Goal: Task Accomplishment & Management: Complete application form

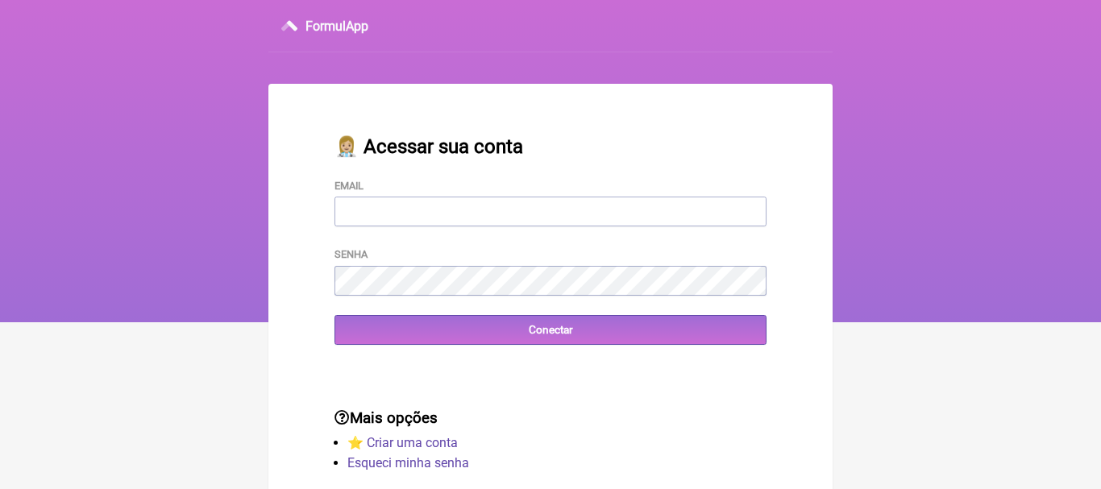
click at [458, 218] on input "Email" at bounding box center [551, 212] width 432 height 30
type input "[EMAIL_ADDRESS][DOMAIN_NAME]"
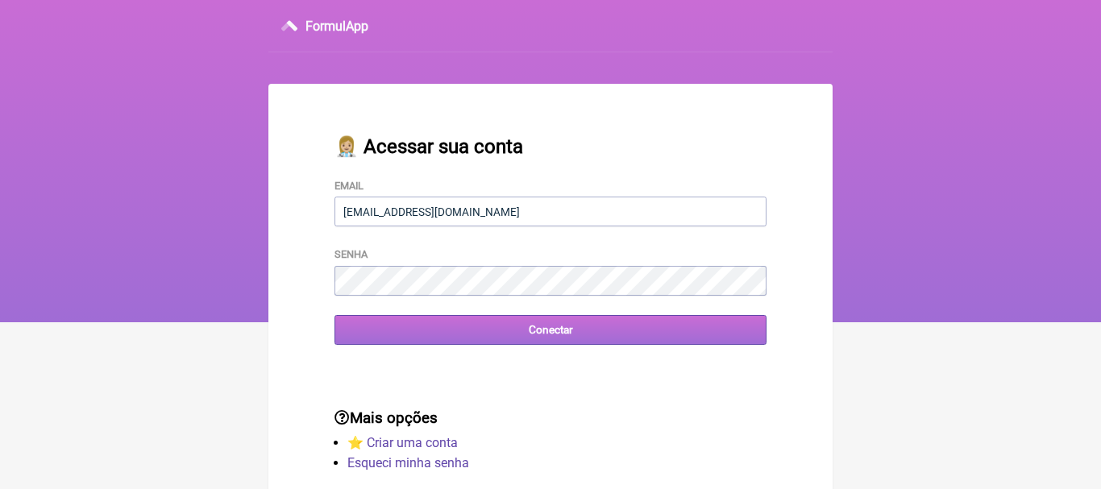
click at [543, 338] on input "Conectar" at bounding box center [551, 330] width 432 height 30
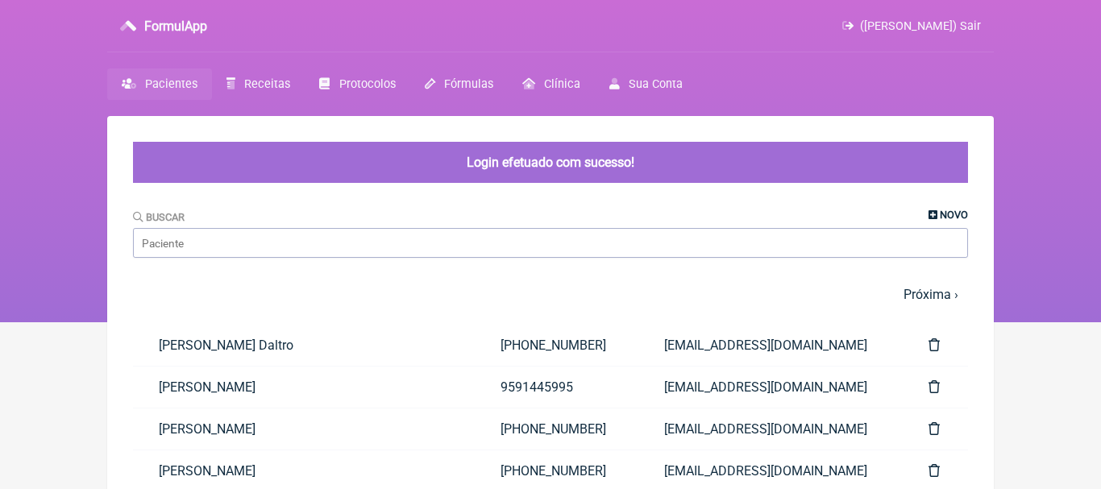
click at [933, 214] on icon at bounding box center [933, 215] width 9 height 10
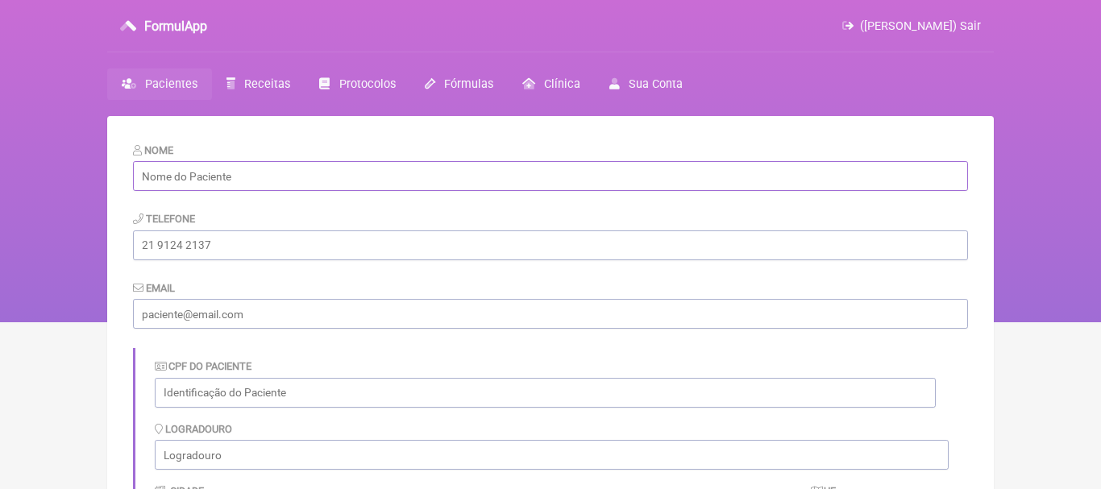
click at [242, 181] on input "text" at bounding box center [550, 176] width 835 height 30
paste input "Kelly Francisca Oliveira de Lima"
type input "Kelly Francisca Oliveira de Lima"
click at [277, 249] on input "tel" at bounding box center [550, 246] width 835 height 30
paste input "[PHONE_NUMBER]"
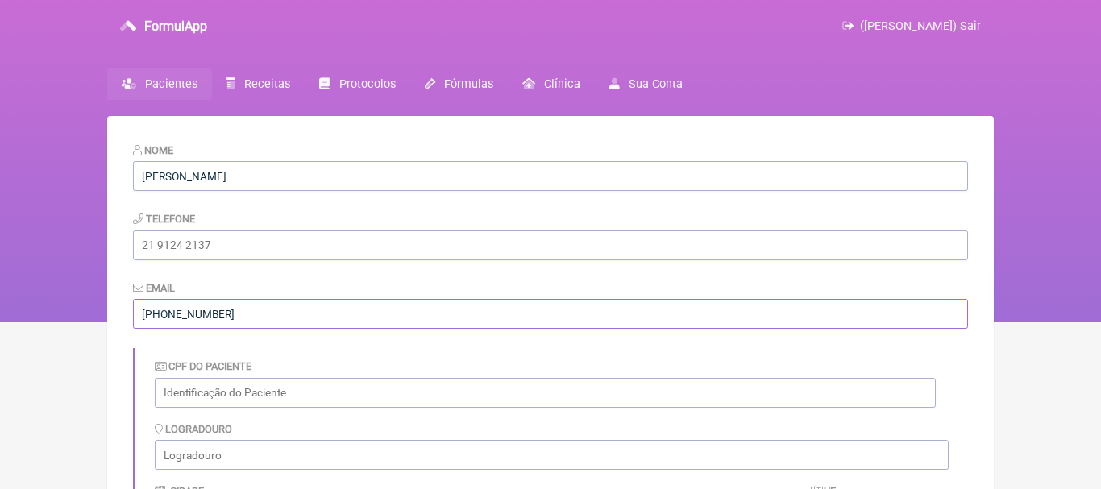
type input "[PHONE_NUMBER]"
click at [195, 252] on input "tel" at bounding box center [550, 246] width 835 height 30
paste input "[PHONE_NUMBER]"
type input "[PHONE_NUMBER]"
drag, startPoint x: 242, startPoint y: 318, endPoint x: 103, endPoint y: 302, distance: 139.5
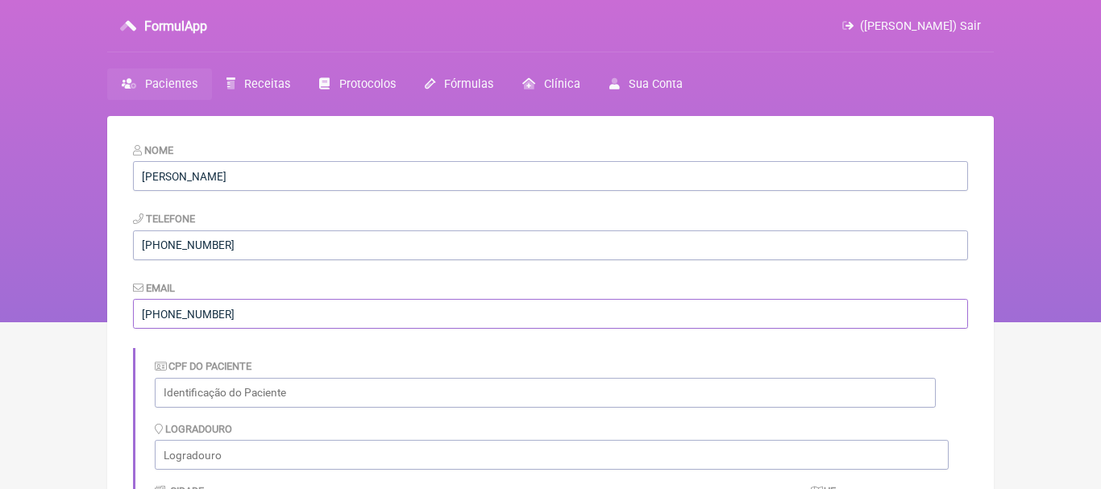
click at [133, 302] on input "[PHONE_NUMBER]" at bounding box center [550, 314] width 835 height 30
paste input "[EMAIL_ADDRESS][DOMAIN_NAME]"
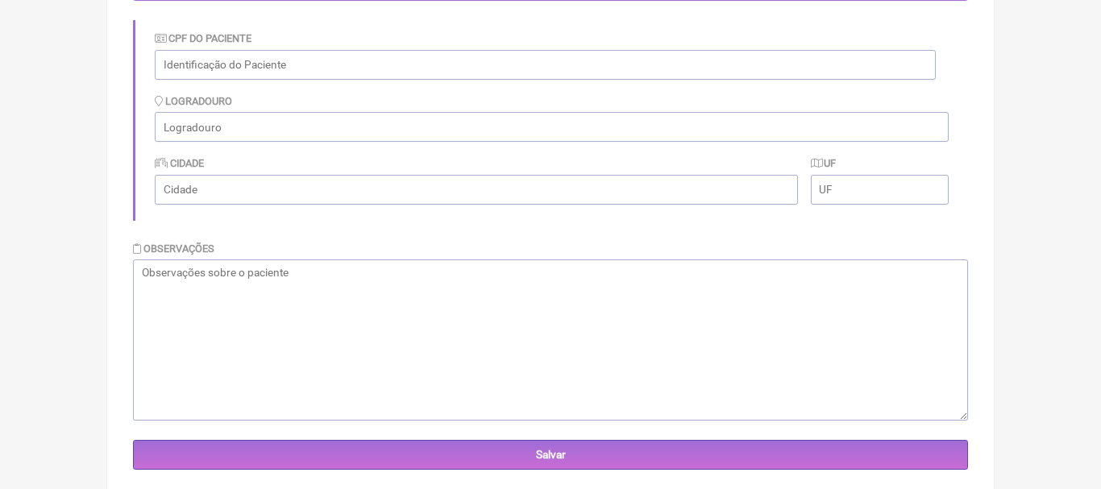
scroll to position [358, 0]
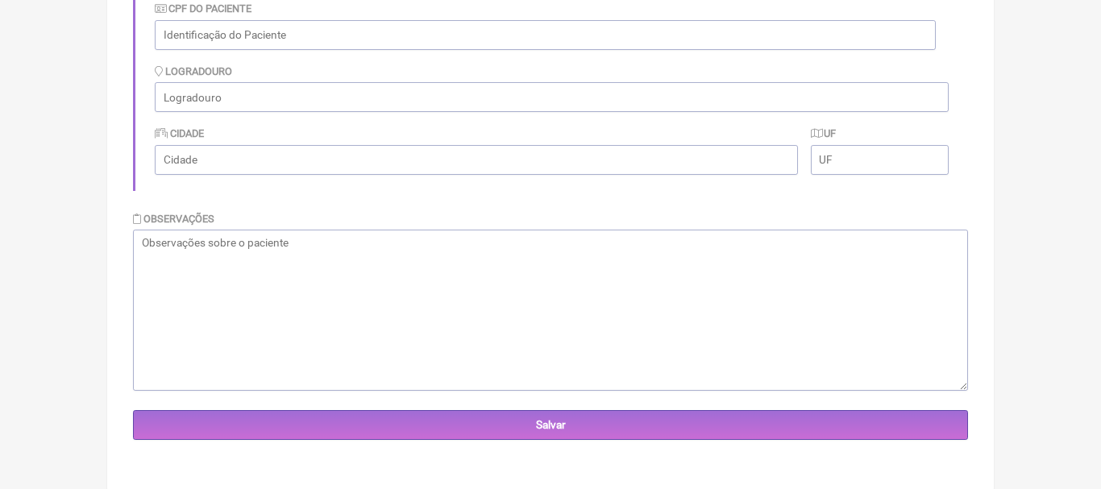
type input "[EMAIL_ADDRESS][DOMAIN_NAME]"
click at [625, 310] on textarea at bounding box center [550, 310] width 835 height 161
type textarea "à"
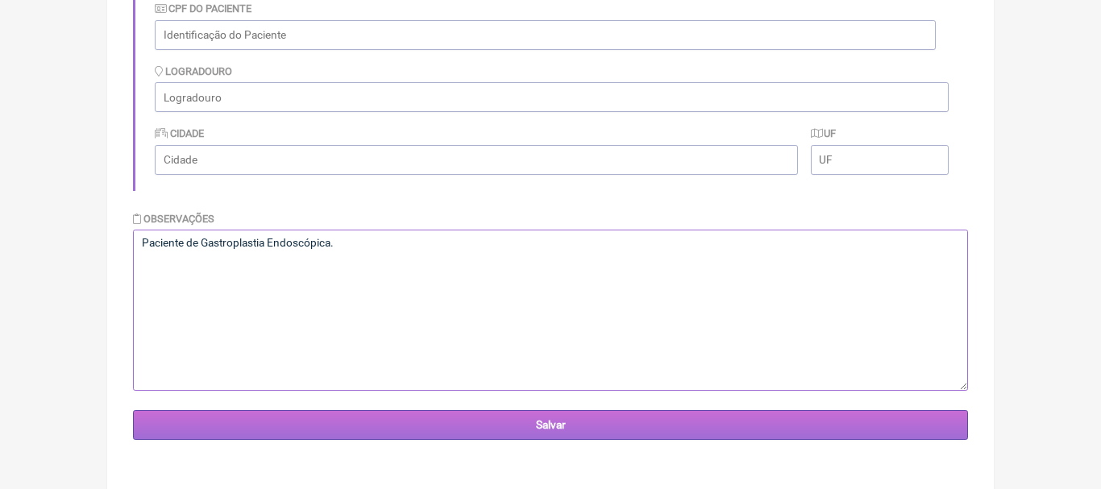
type textarea "Paciente de Gastroplastia Endoscópica."
click at [551, 418] on input "Salvar" at bounding box center [550, 425] width 835 height 30
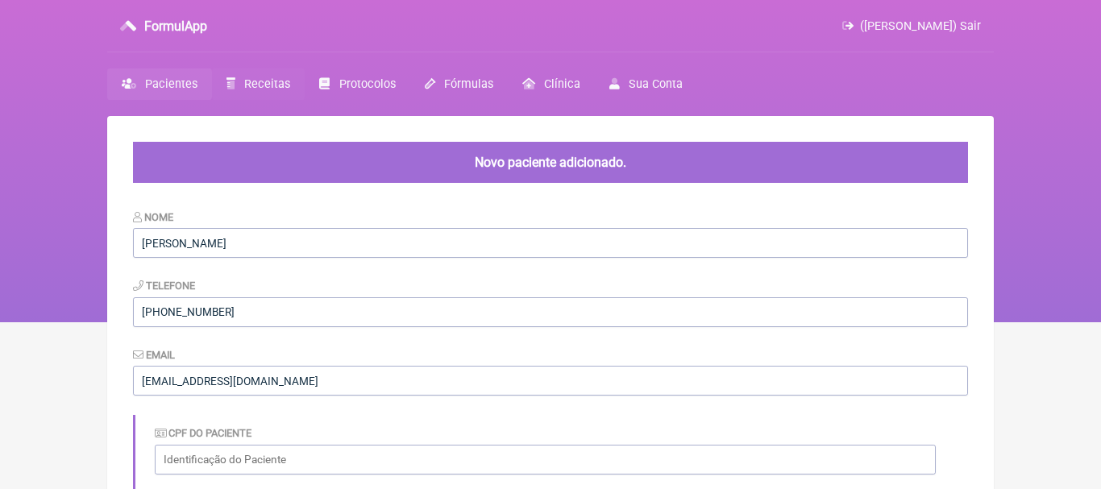
click at [272, 78] on span "Receitas" at bounding box center [267, 84] width 46 height 14
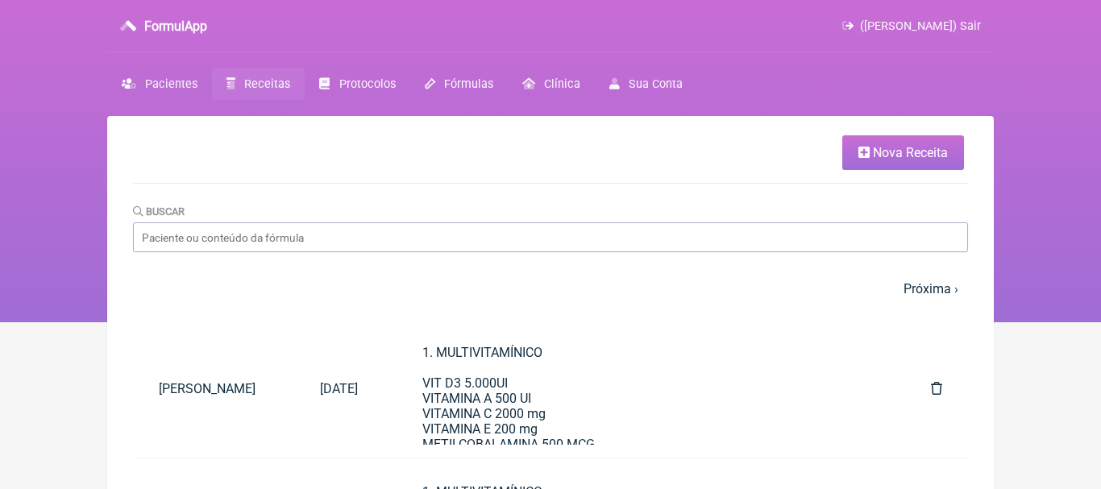
click at [879, 152] on span "Nova Receita" at bounding box center [910, 152] width 75 height 15
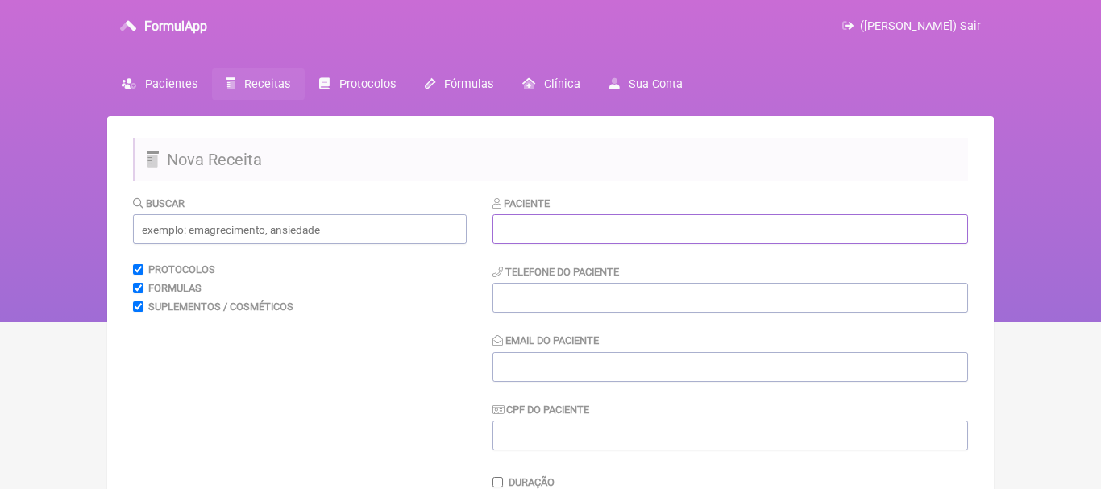
click at [605, 225] on input "text" at bounding box center [730, 229] width 476 height 30
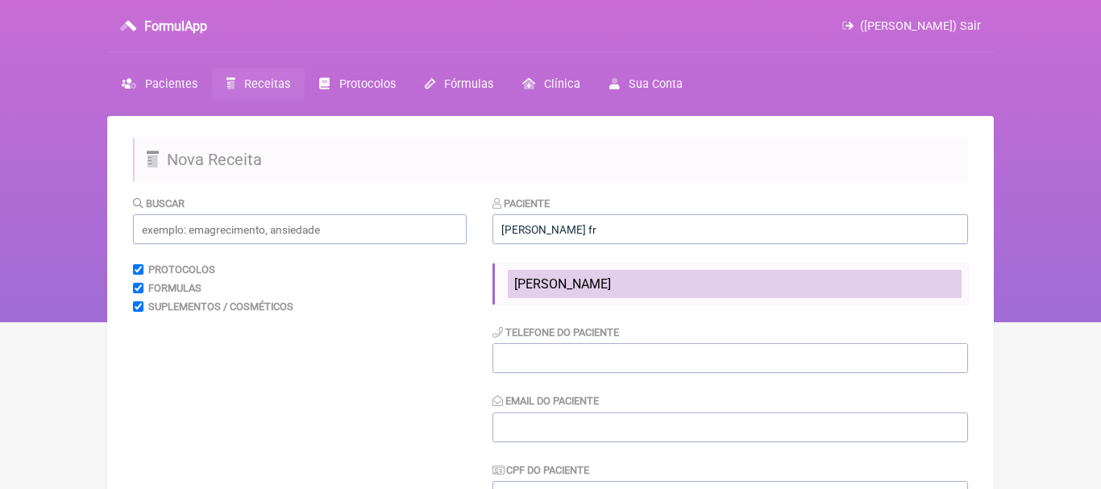
click at [611, 281] on span "Kelly Francisca Oliveira de Lima" at bounding box center [562, 283] width 97 height 15
type input "Kelly Francisca Oliveira de Lima"
type input "[PHONE_NUMBER]"
type input "[EMAIL_ADDRESS][DOMAIN_NAME]"
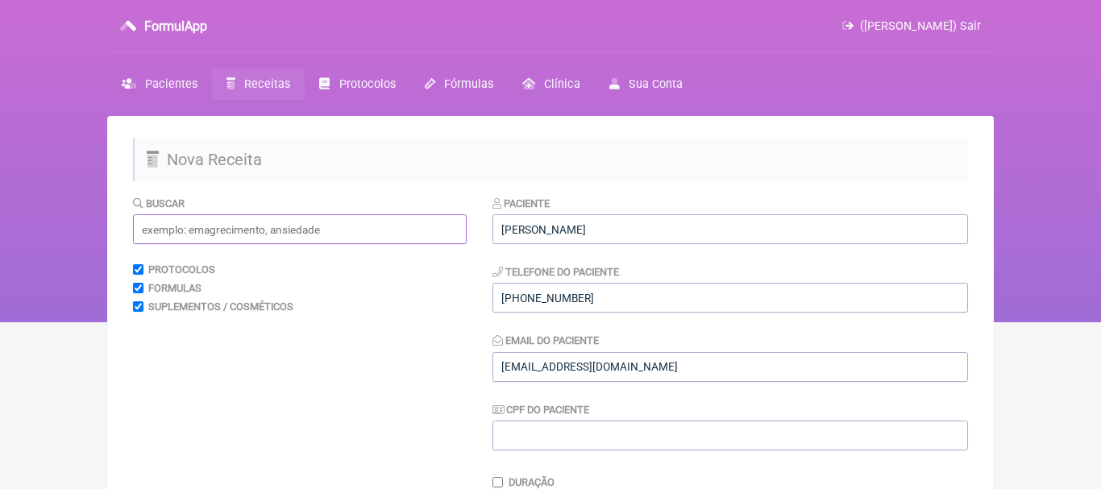
click at [411, 225] on input "text" at bounding box center [300, 229] width 334 height 30
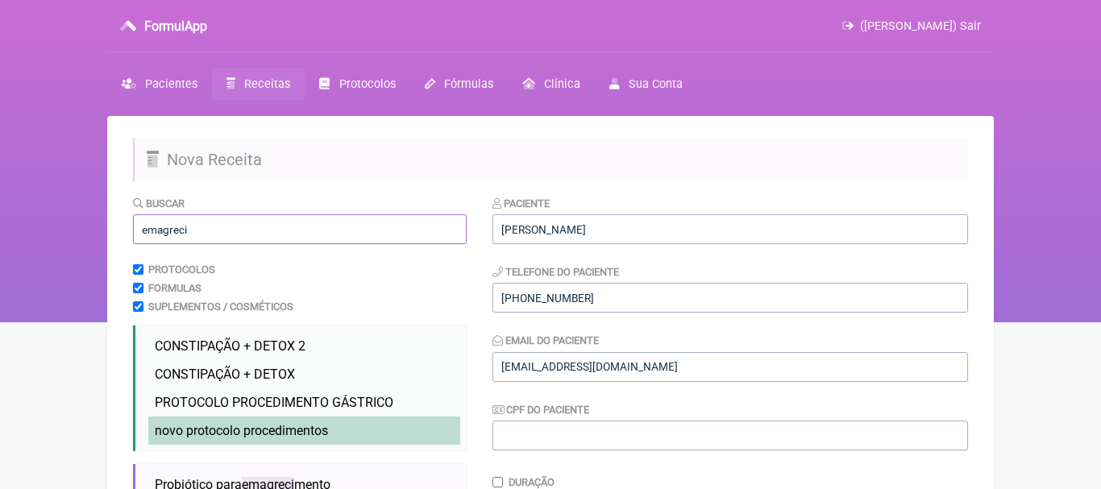
type input "emagreci"
click at [285, 432] on span "novo protocolo procedimentos" at bounding box center [241, 430] width 173 height 15
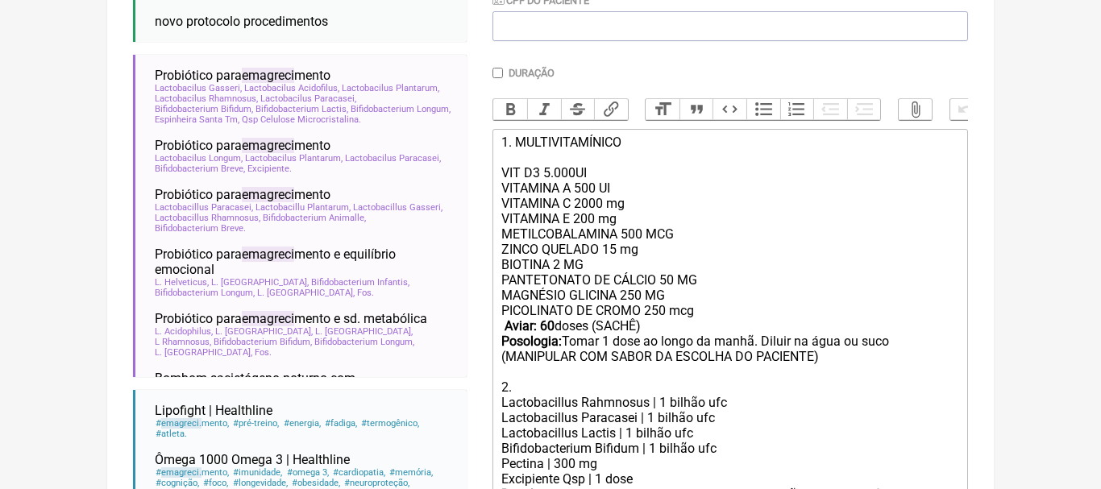
scroll to position [426, 0]
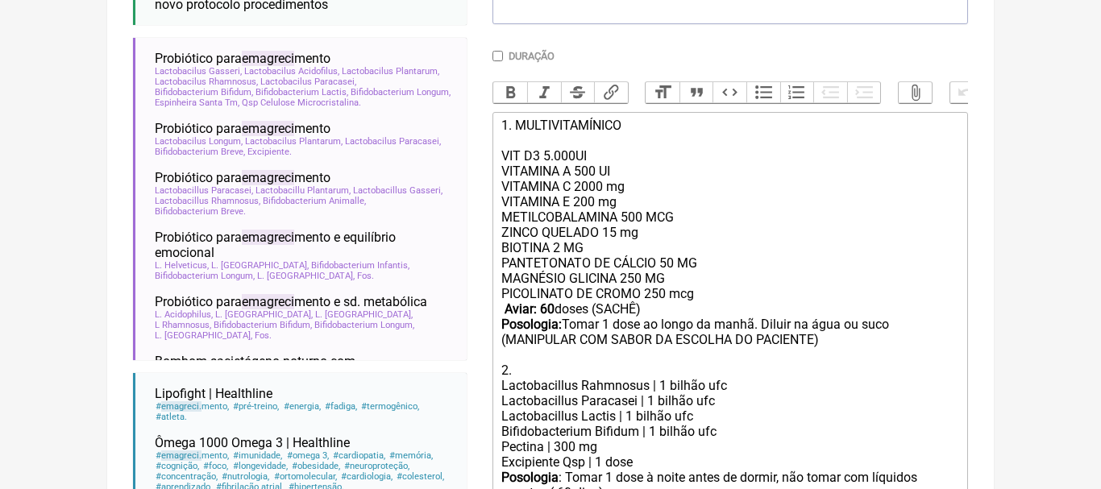
click at [761, 326] on div "PANTETONATO DE CÁLCIO 50 MG MAGNÉSIO GLICINA 250 MG PICOLINATO DE CROMO 250 mcg…" at bounding box center [730, 317] width 458 height 123
click at [792, 325] on div "PANTETONATO DE CÁLCIO 50 MG MAGNÉSIO GLICINA 250 MG PICOLINATO DE CROMO 250 mcg…" at bounding box center [730, 317] width 458 height 123
click at [552, 309] on strong "Aviar: 60" at bounding box center [530, 308] width 50 height 15
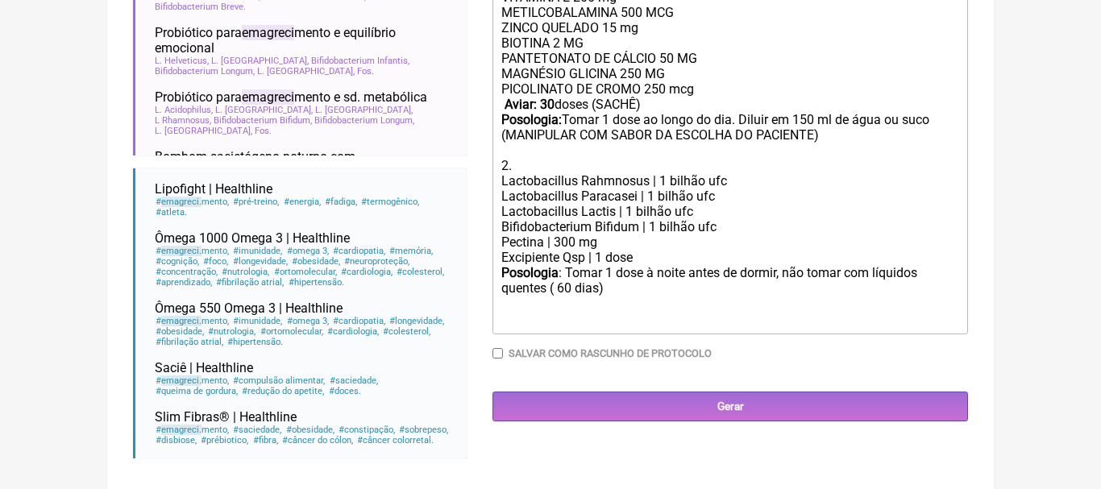
click at [565, 290] on div "Posologia : Tomar 1 dose à noite antes de dormir, não tomar com líquidos quente…" at bounding box center [730, 296] width 458 height 63
type trix-editor "<div>1. MULTIVITAMÍNICO<br><br>VIT D3 5.000UI<br>VITAMINA A 500 UI<br>&nbsp;VIT…"
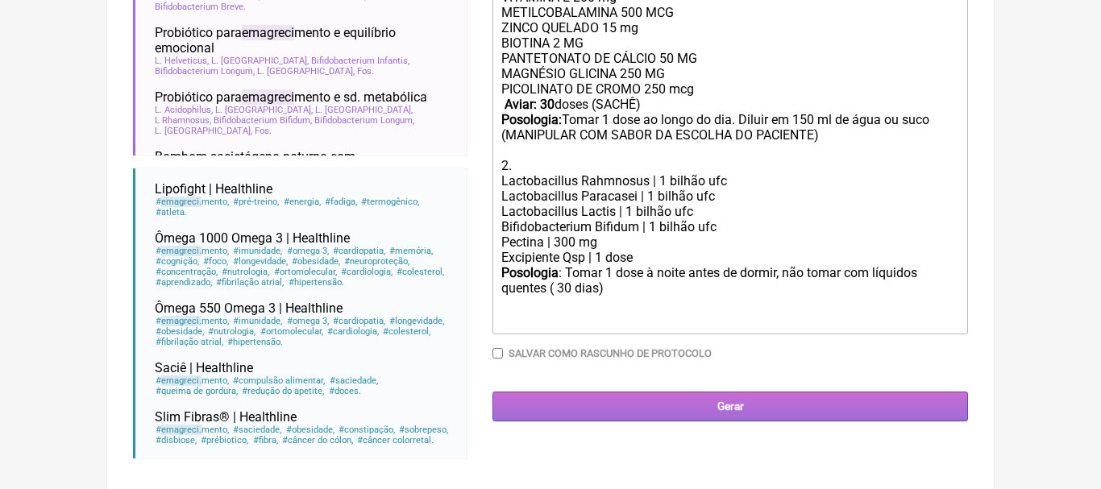
click at [731, 405] on input "Gerar" at bounding box center [730, 407] width 476 height 30
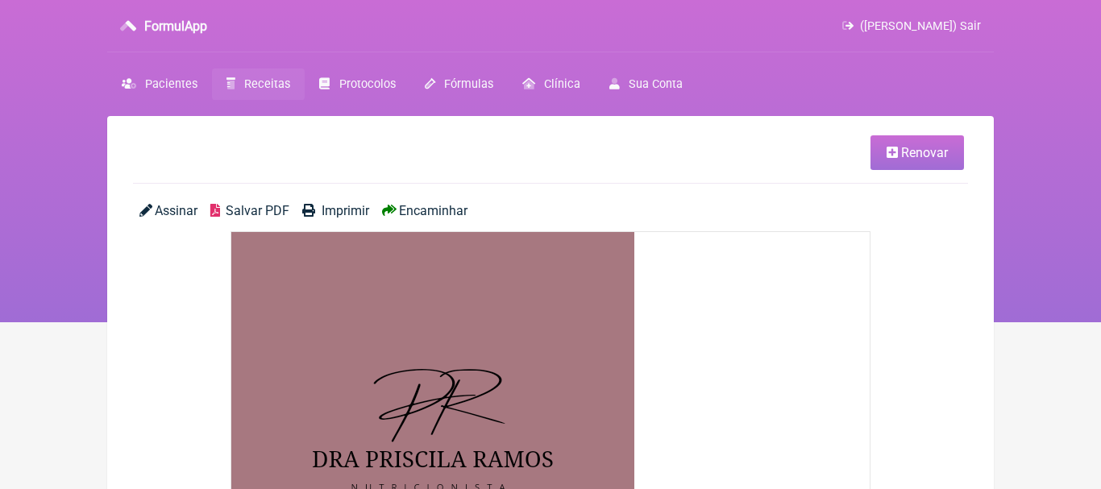
click at [456, 210] on span "Encaminhar" at bounding box center [433, 210] width 69 height 15
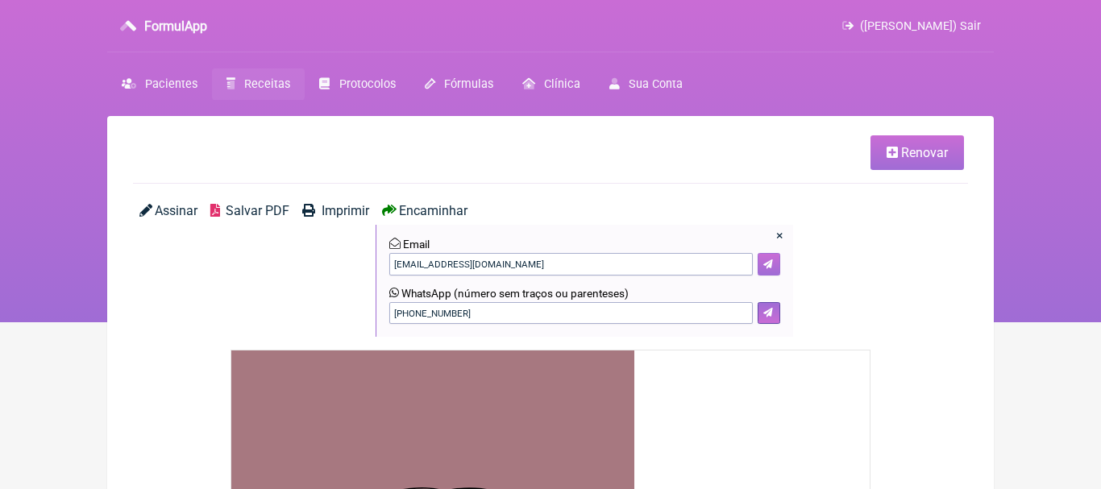
click at [769, 260] on icon at bounding box center [768, 265] width 10 height 10
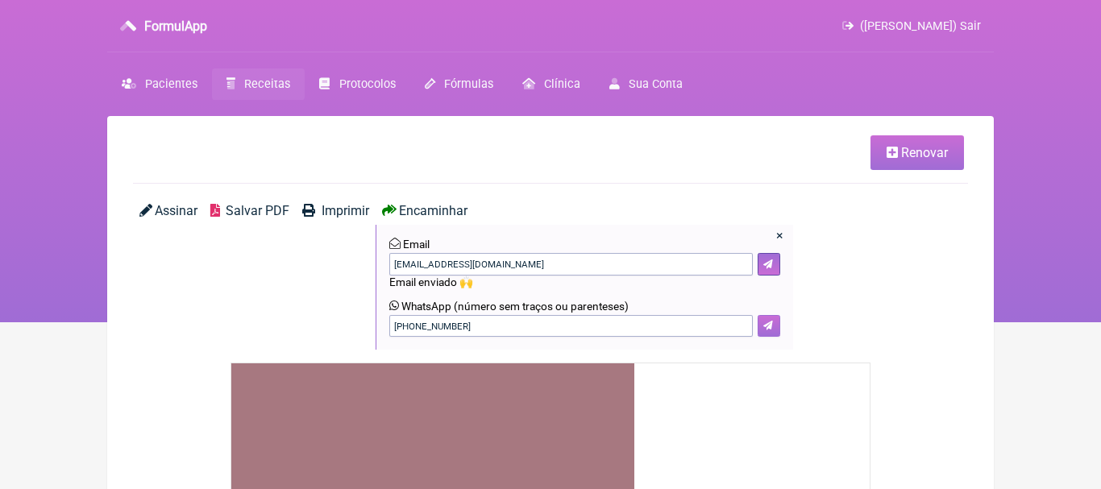
click at [771, 325] on icon at bounding box center [768, 326] width 10 height 10
